Goal: Communication & Community: Answer question/provide support

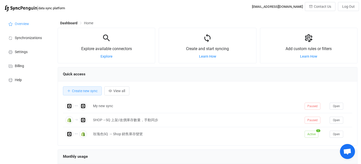
scroll to position [97, 300]
click at [350, 156] on span "Open chat" at bounding box center [347, 151] width 15 height 15
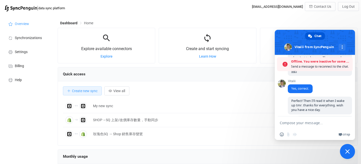
scroll to position [301, 0]
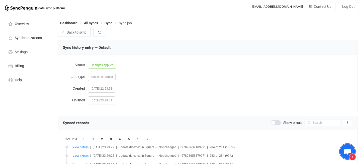
scroll to position [285, 0]
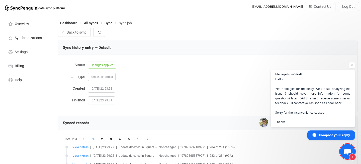
click at [347, 153] on span "Open chat" at bounding box center [347, 152] width 8 height 7
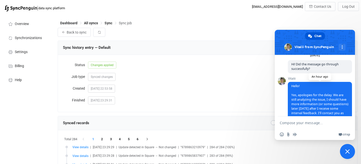
scroll to position [353, 0]
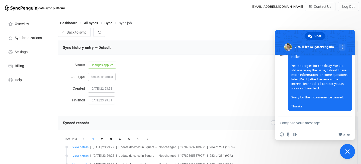
click at [298, 124] on textarea "Compose your message..." at bounding box center [310, 123] width 60 height 13
type textarea "ㄙ"
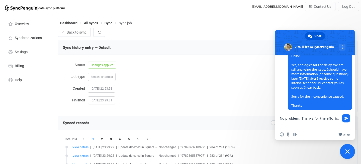
type textarea "No problem. Thanks for the efforts."
